Goal: Check status: Check status

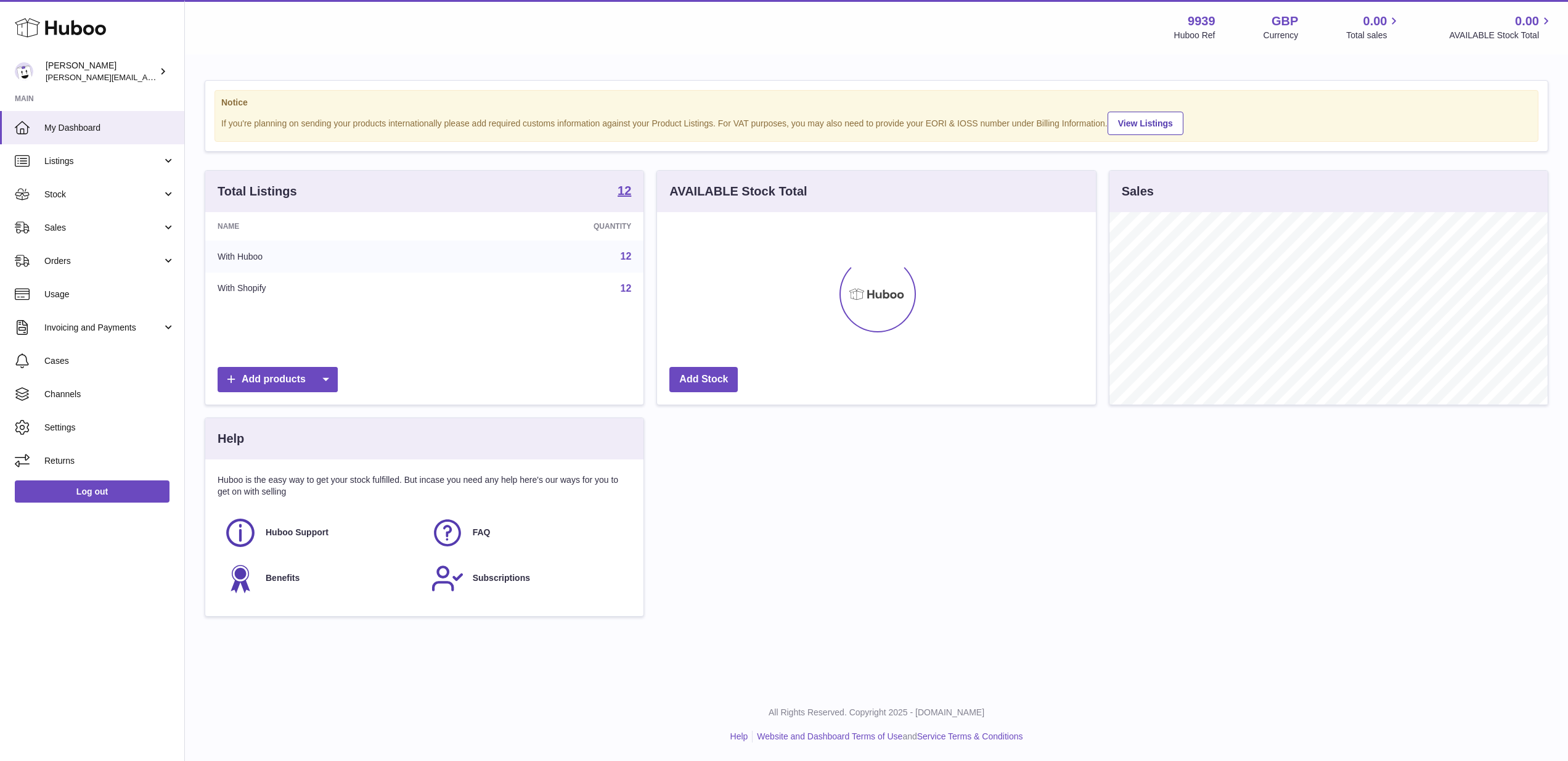
scroll to position [192, 439]
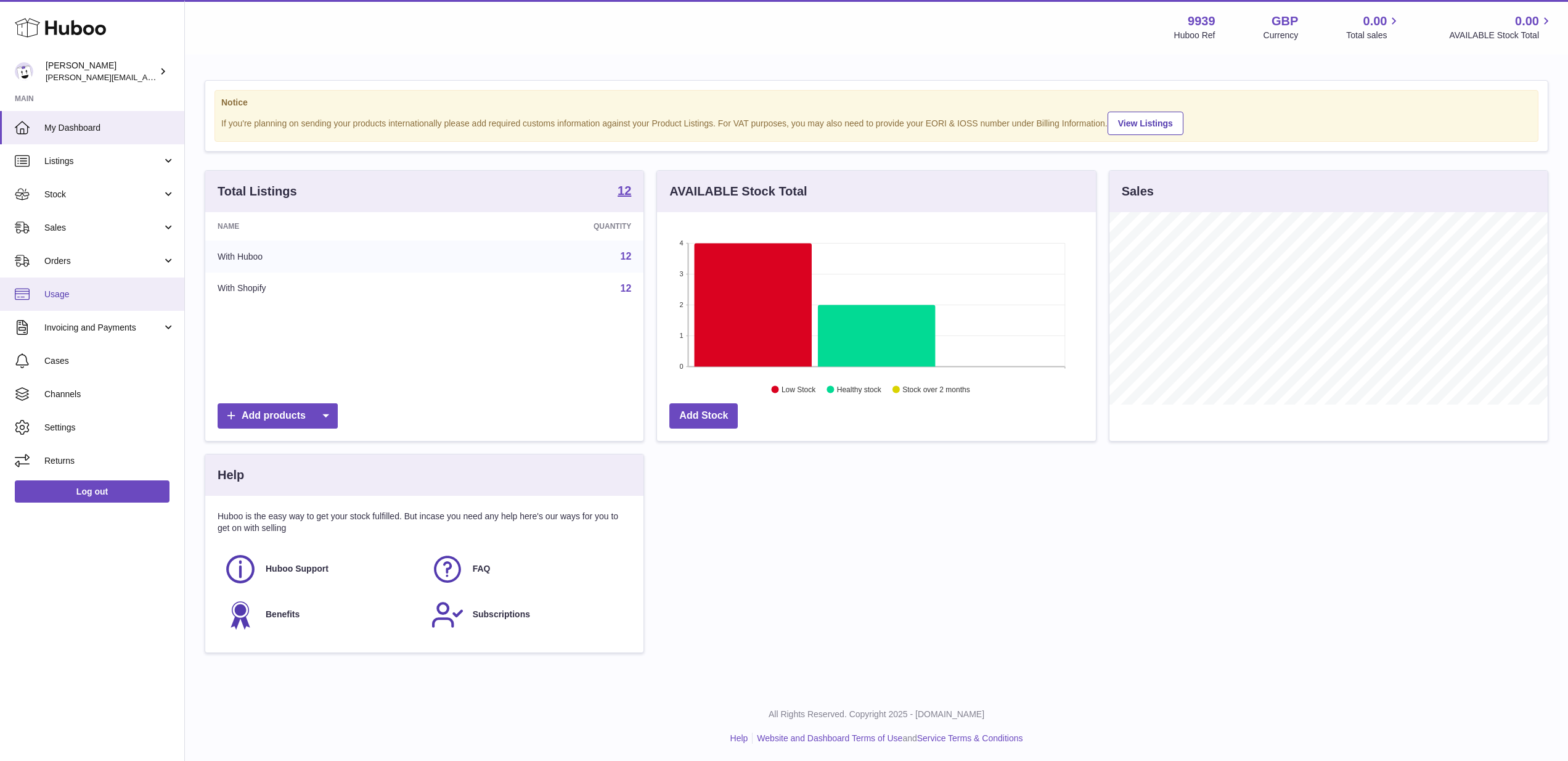
click at [79, 301] on link "Usage" at bounding box center [92, 294] width 184 height 33
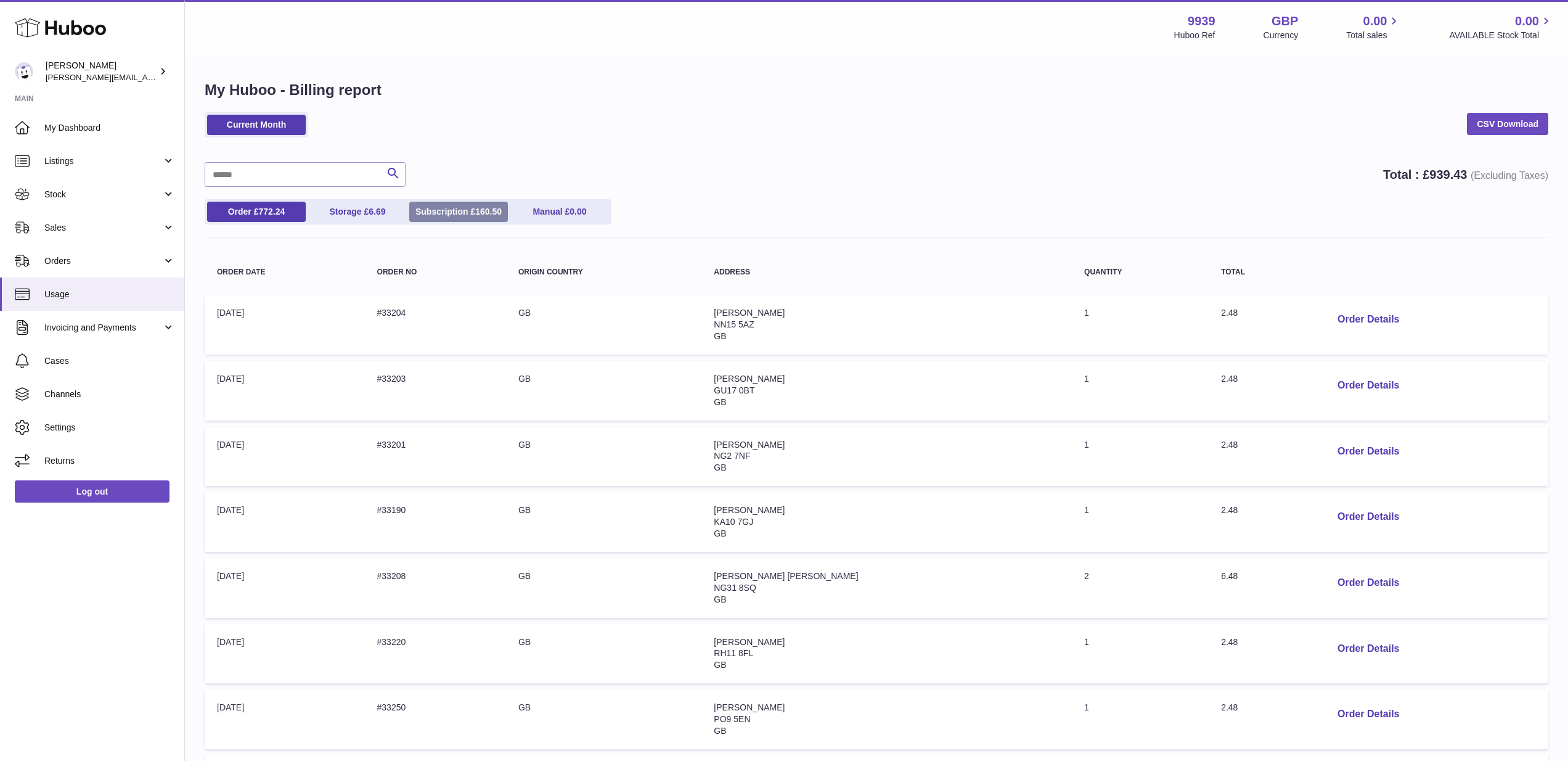
click at [465, 211] on link "Subscription £ 160.50" at bounding box center [458, 212] width 99 height 21
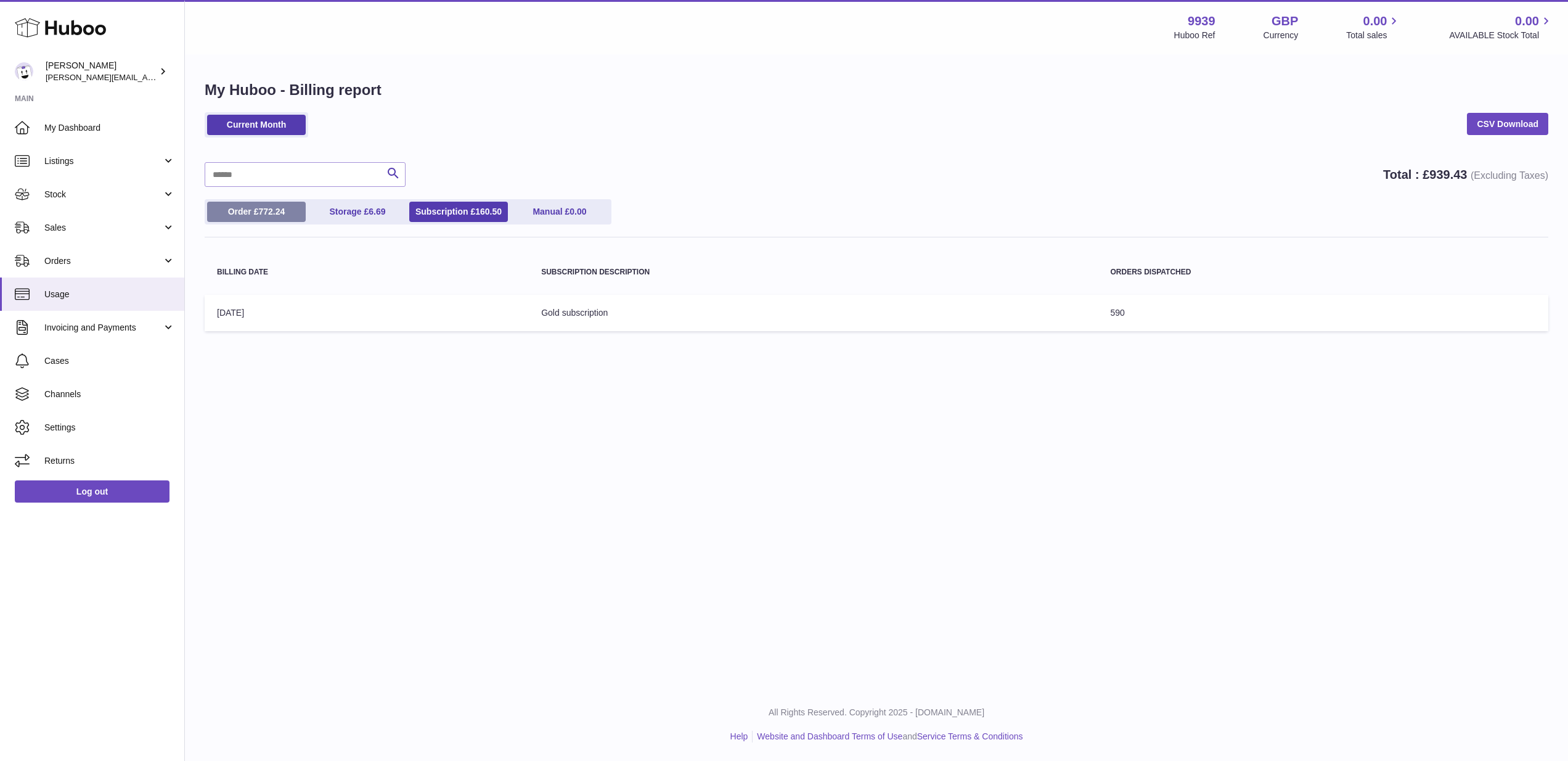
click at [279, 207] on span "772.24" at bounding box center [272, 211] width 27 height 10
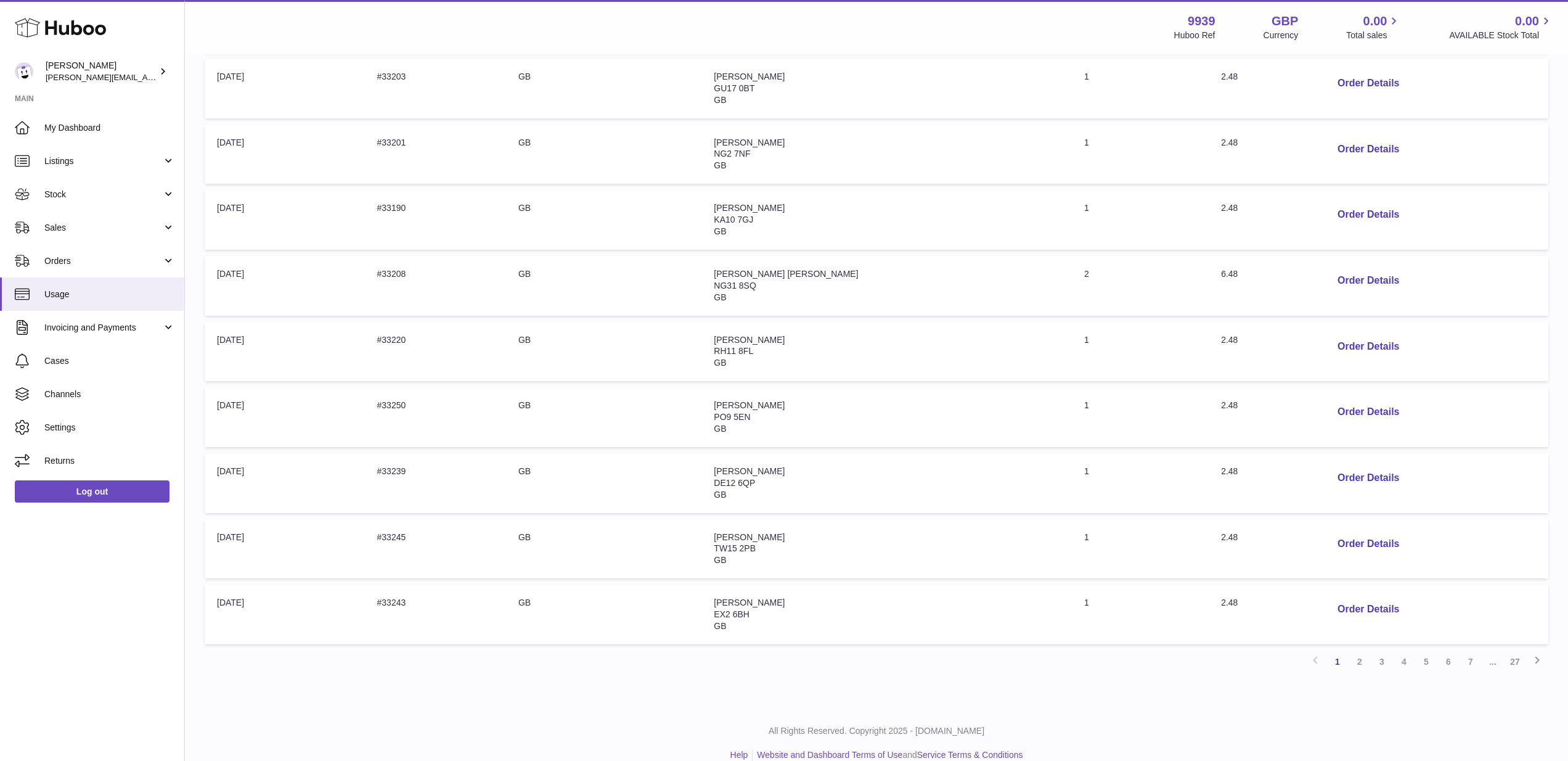
scroll to position [301, 0]
click at [1364, 651] on link "2" at bounding box center [1360, 662] width 22 height 22
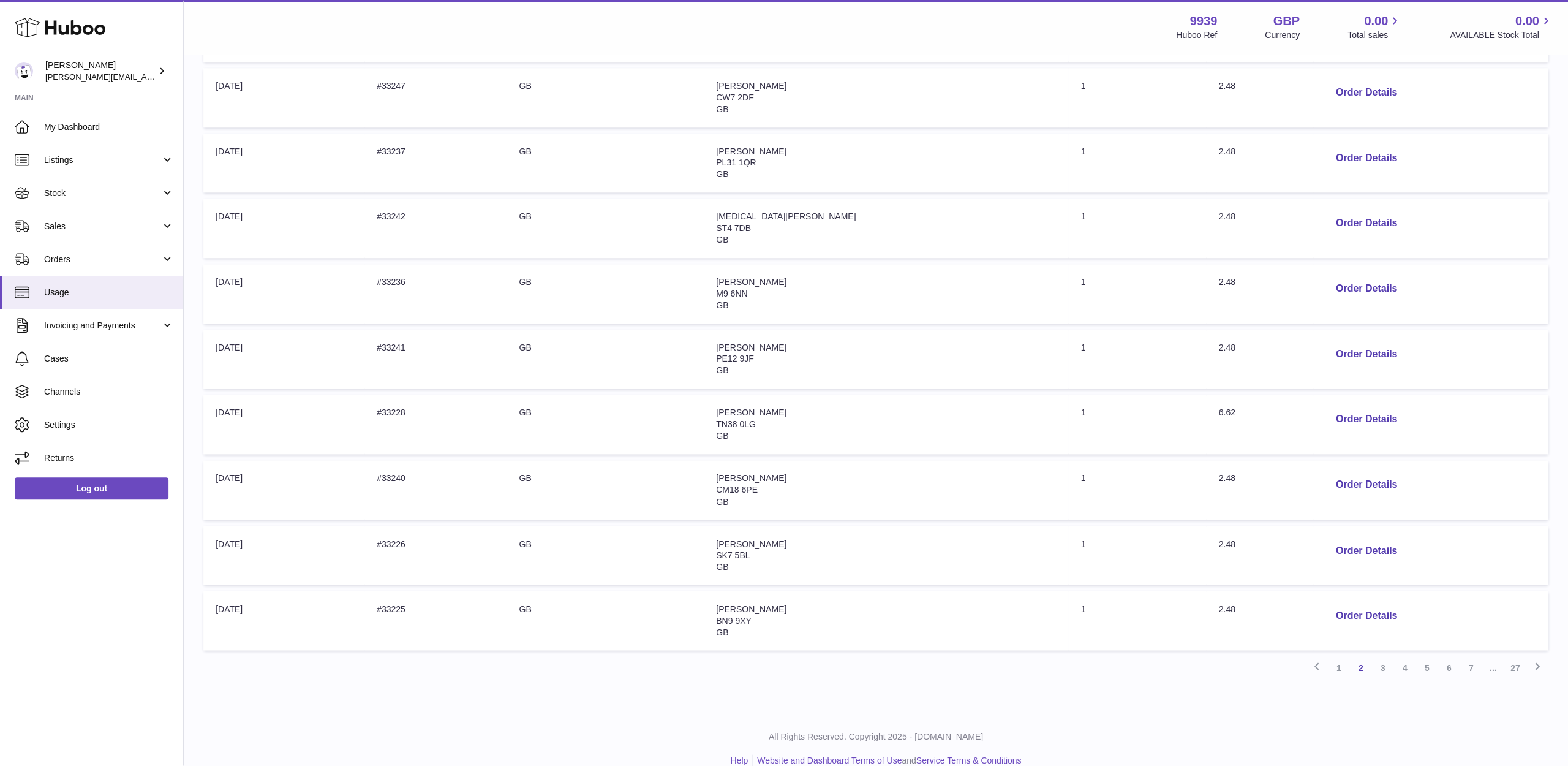
scroll to position [290, 0]
click at [1333, 407] on button "Order Details" at bounding box center [1366, 420] width 81 height 25
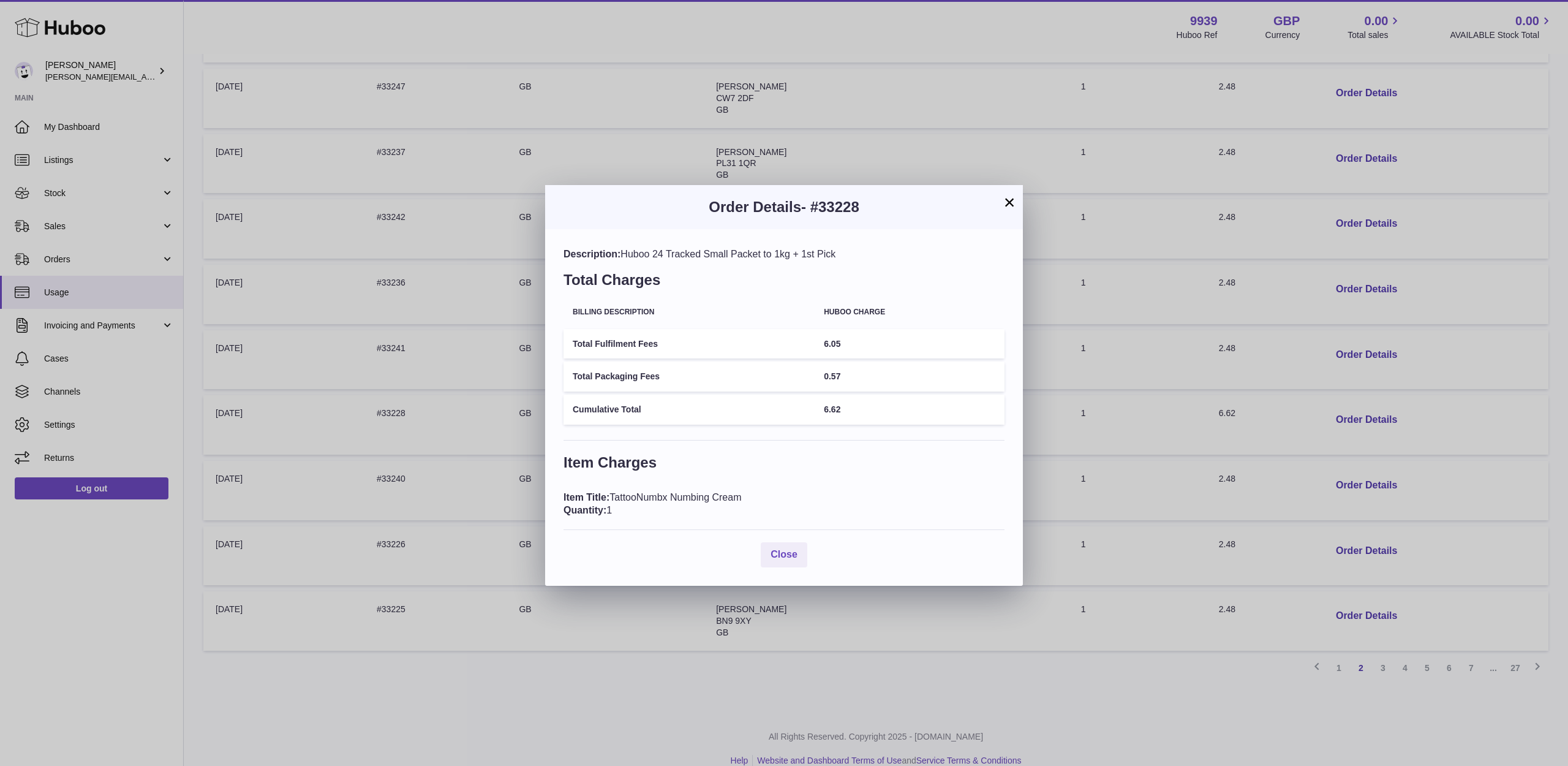
click at [1003, 204] on button "×" at bounding box center [1009, 202] width 15 height 15
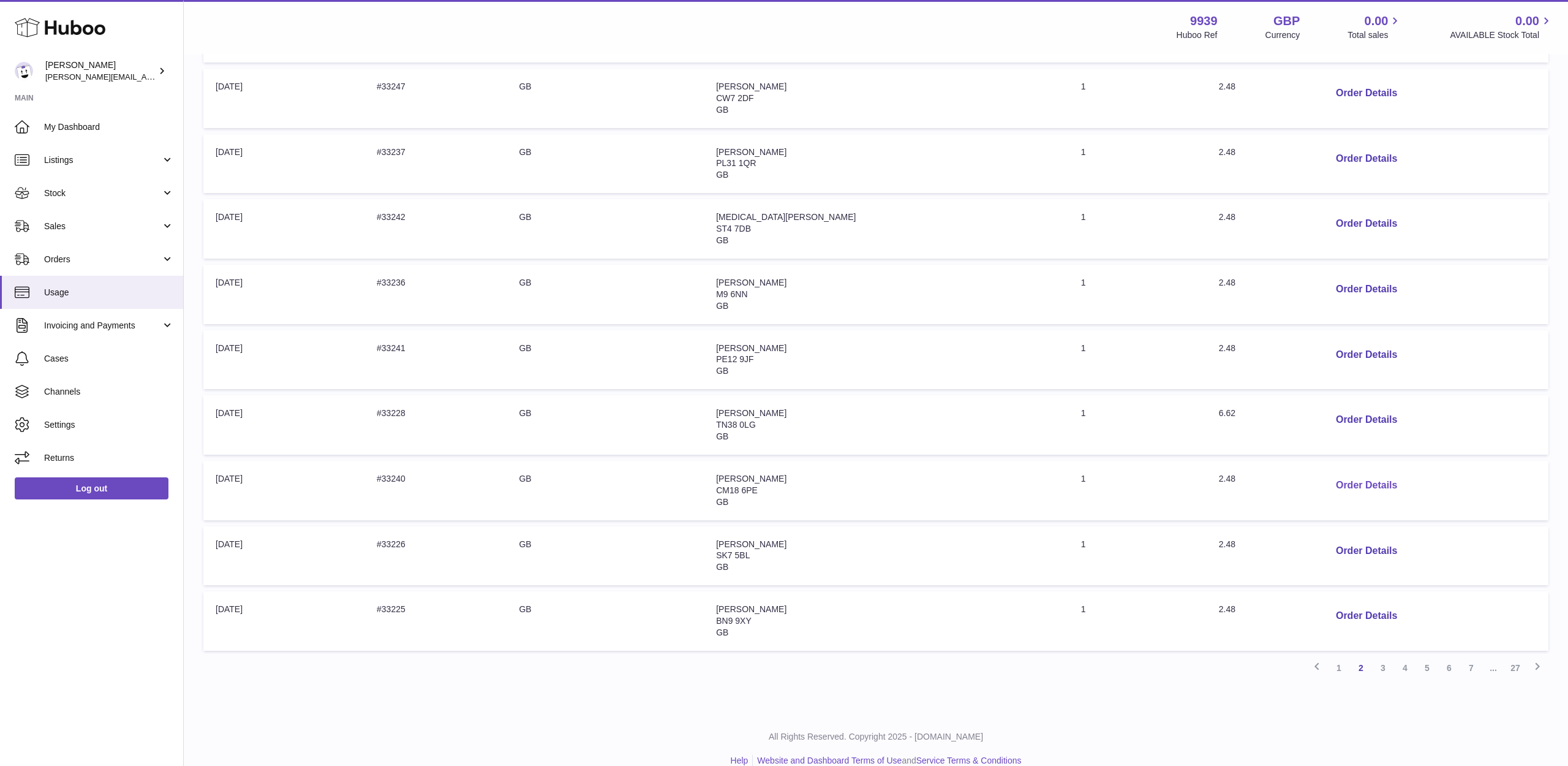
click at [1331, 473] on button "Order Details" at bounding box center [1366, 486] width 81 height 25
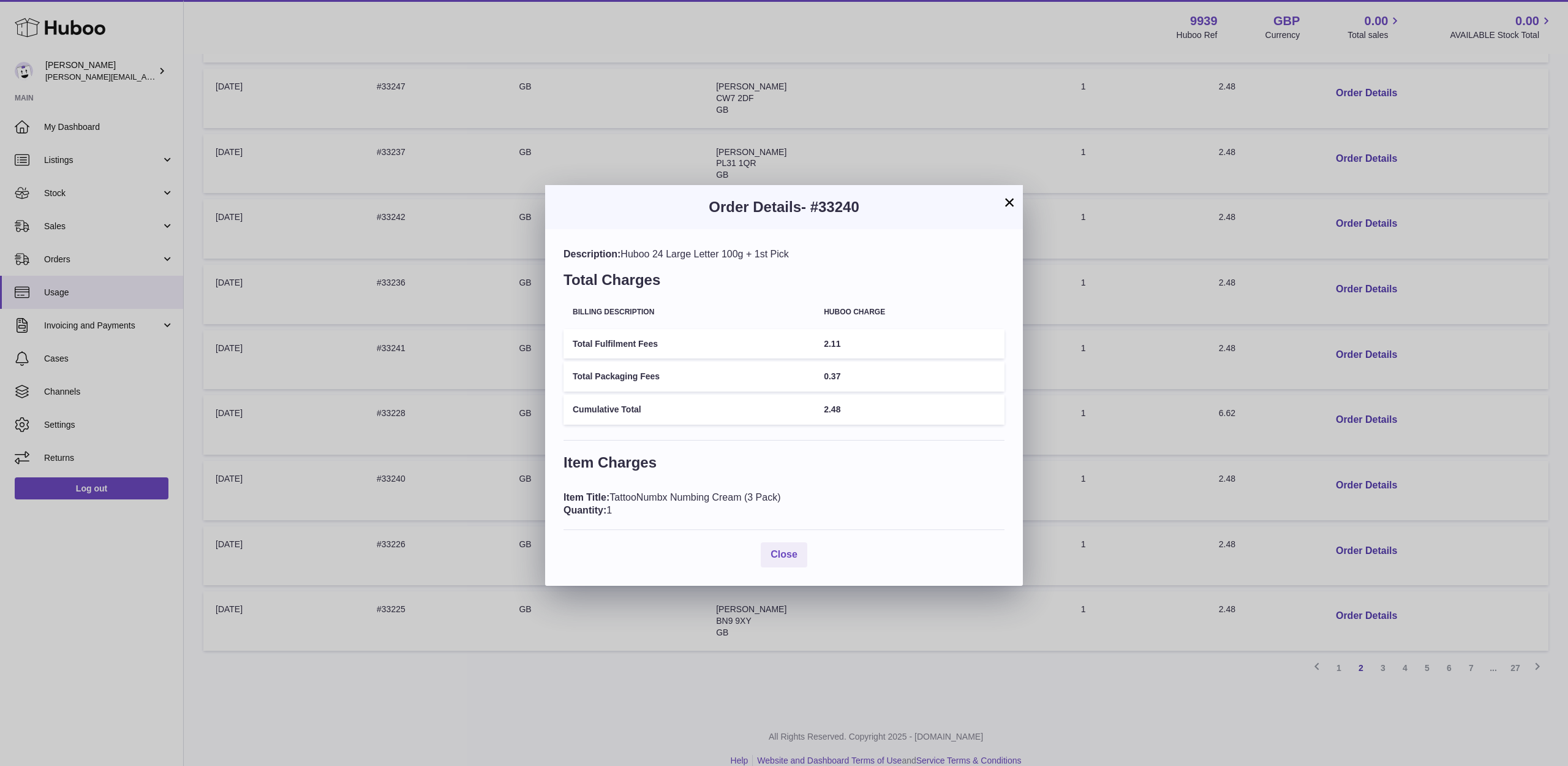
click at [1333, 470] on div "× Order Details - #33240 Description: Huboo 24 Large Letter 100g + 1st Pick Tot…" at bounding box center [784, 383] width 1568 height 766
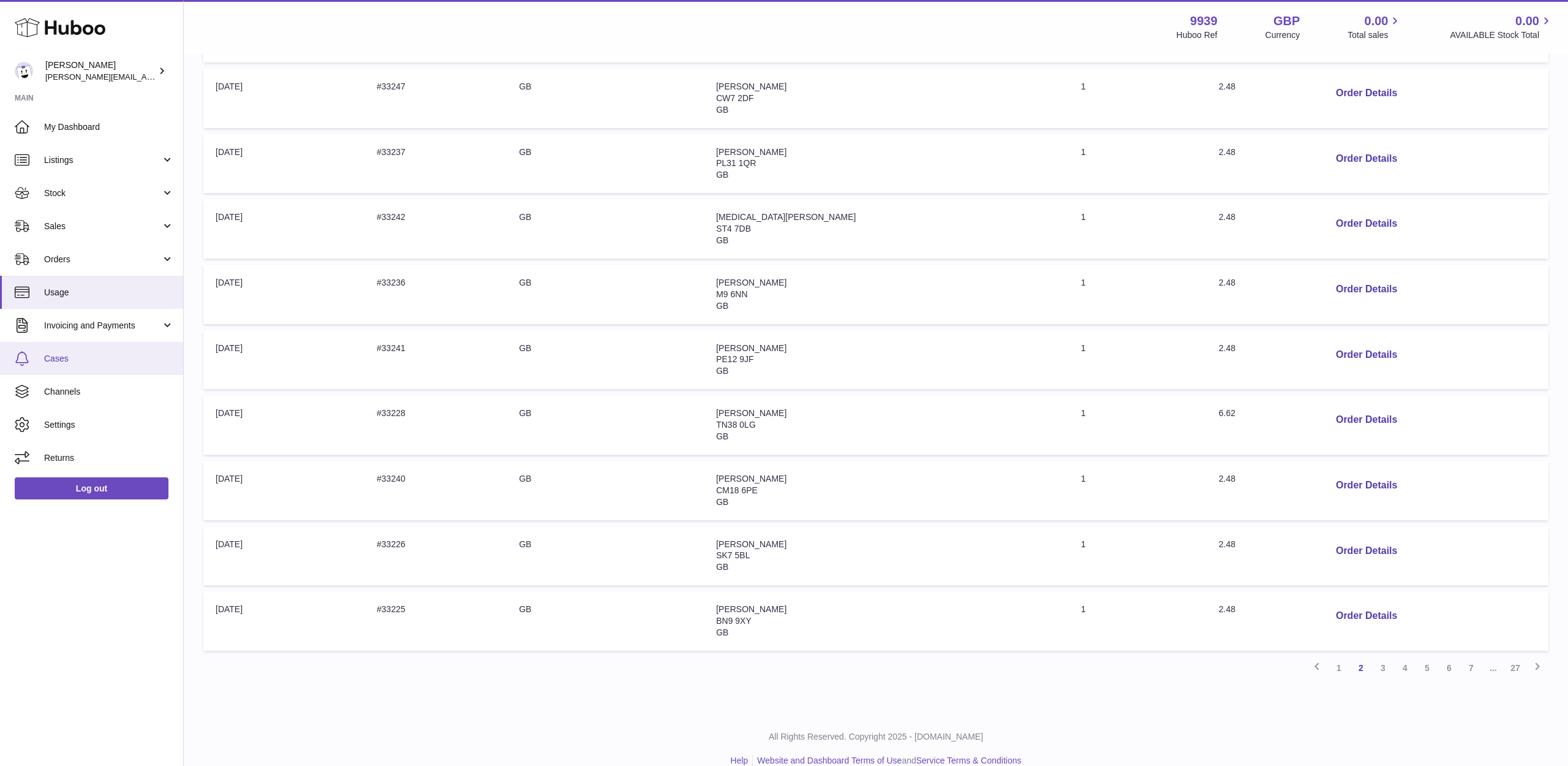
click at [83, 363] on link "Cases" at bounding box center [92, 358] width 183 height 33
